Goal: Task Accomplishment & Management: Manage account settings

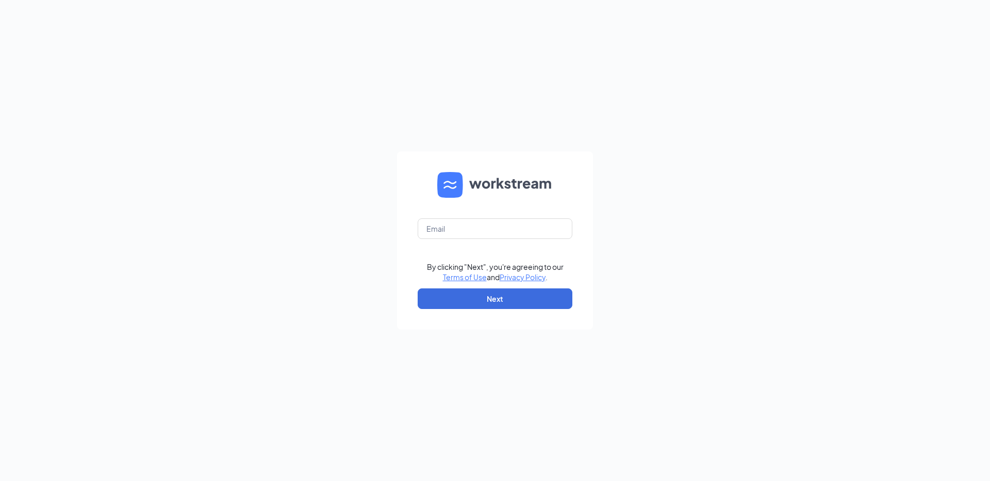
click at [383, 229] on div "By clicking "Next", you're agreeing to our Terms of Use and Privacy Policy . Ne…" at bounding box center [495, 240] width 990 height 481
click at [464, 229] on input "text" at bounding box center [495, 229] width 155 height 21
type input "[EMAIL_ADDRESS][DOMAIN_NAME]"
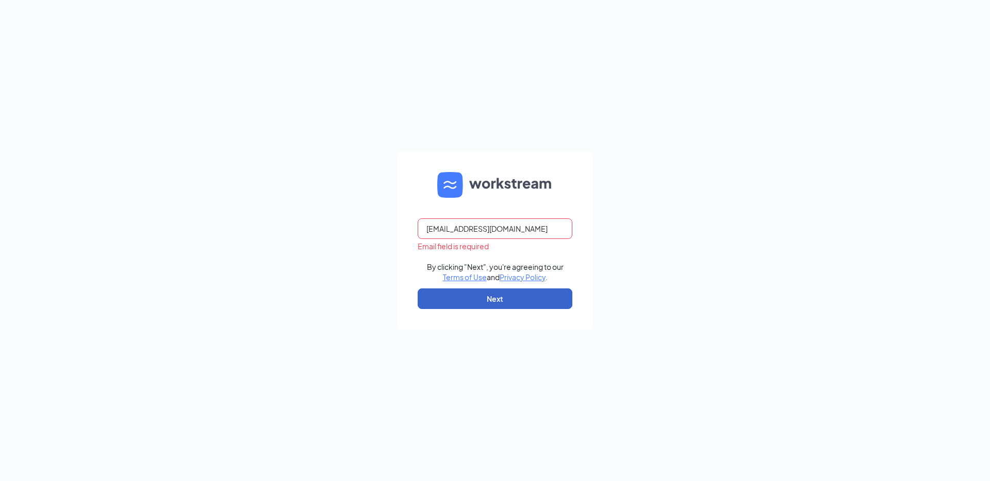
click at [499, 290] on button "Next" at bounding box center [495, 299] width 155 height 21
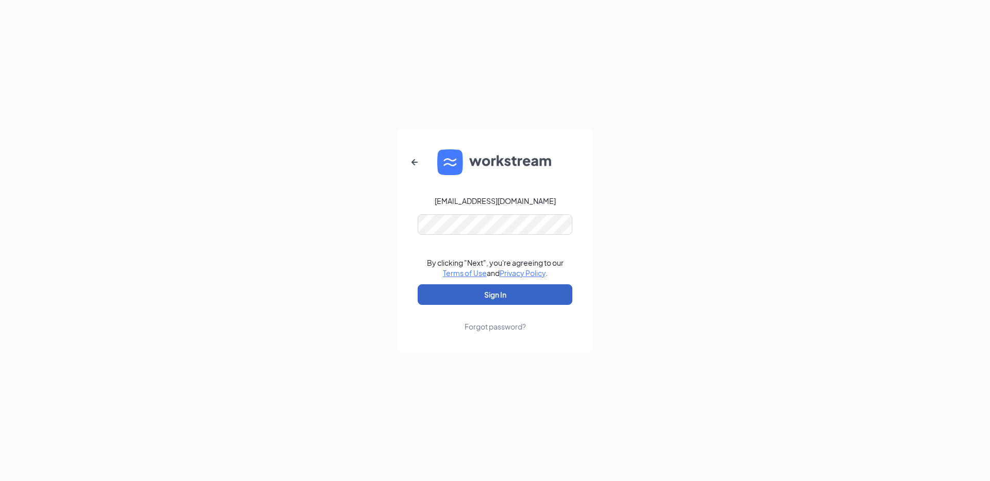
click at [504, 304] on button "Sign In" at bounding box center [495, 295] width 155 height 21
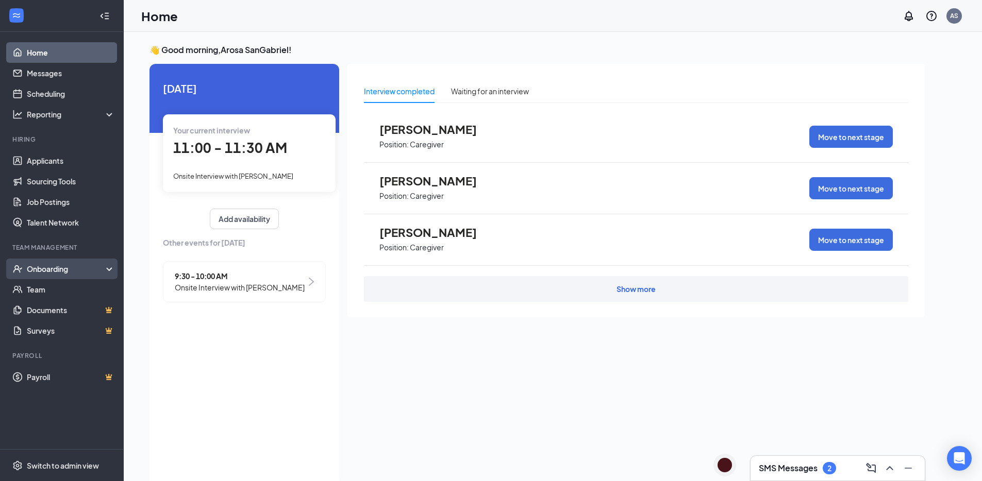
click at [110, 270] on div "Onboarding" at bounding box center [62, 269] width 124 height 21
click at [103, 268] on div "Onboarding" at bounding box center [62, 269] width 124 height 21
